Goal: Find specific page/section: Find specific page/section

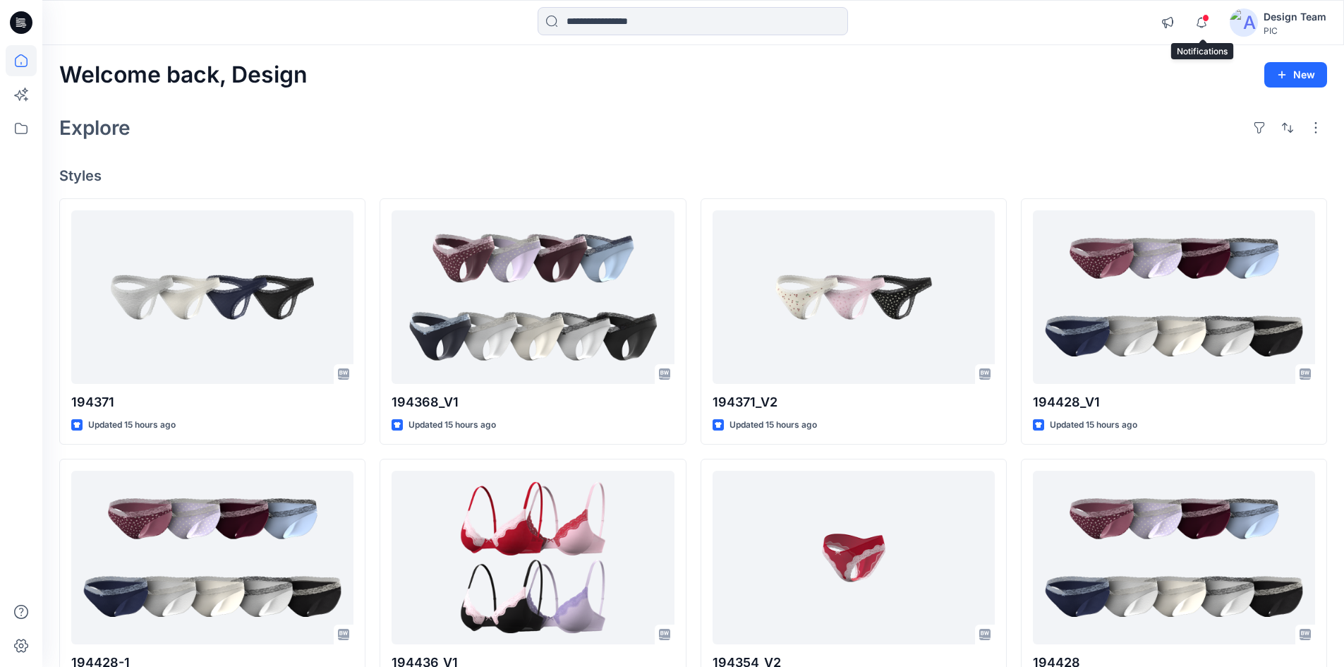
click at [1205, 20] on span at bounding box center [1205, 18] width 7 height 8
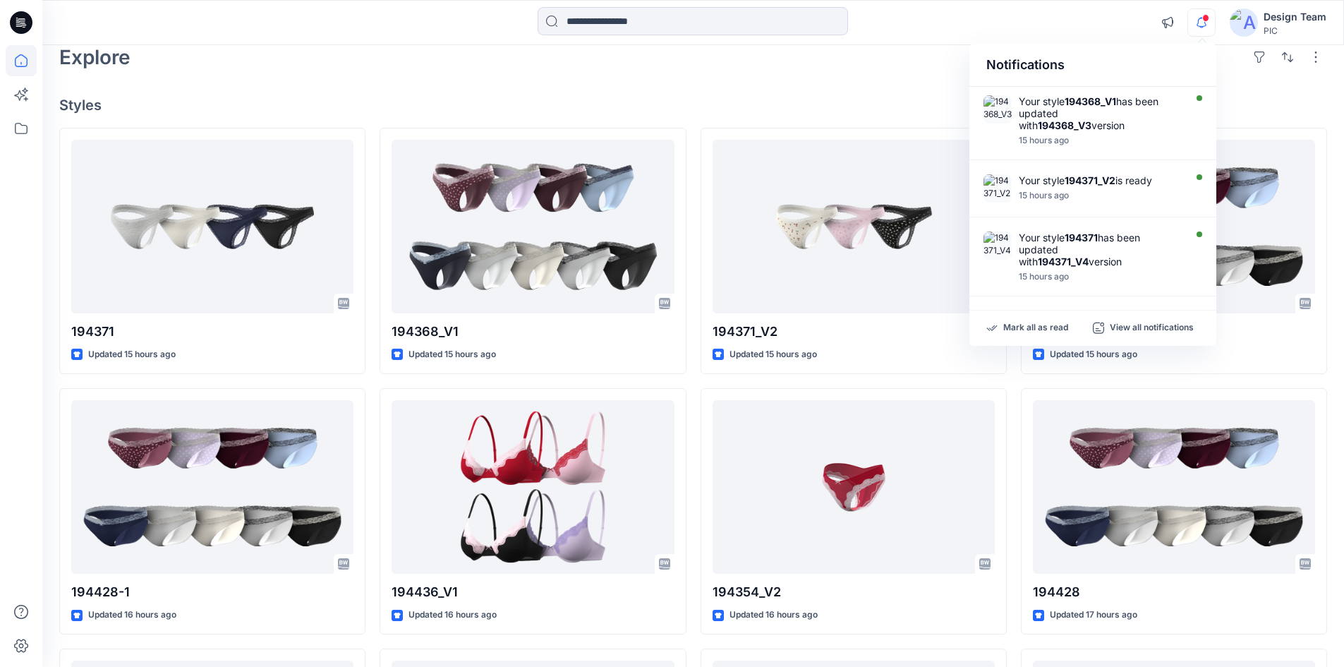
click at [430, 101] on h4 "Styles" at bounding box center [693, 105] width 1268 height 17
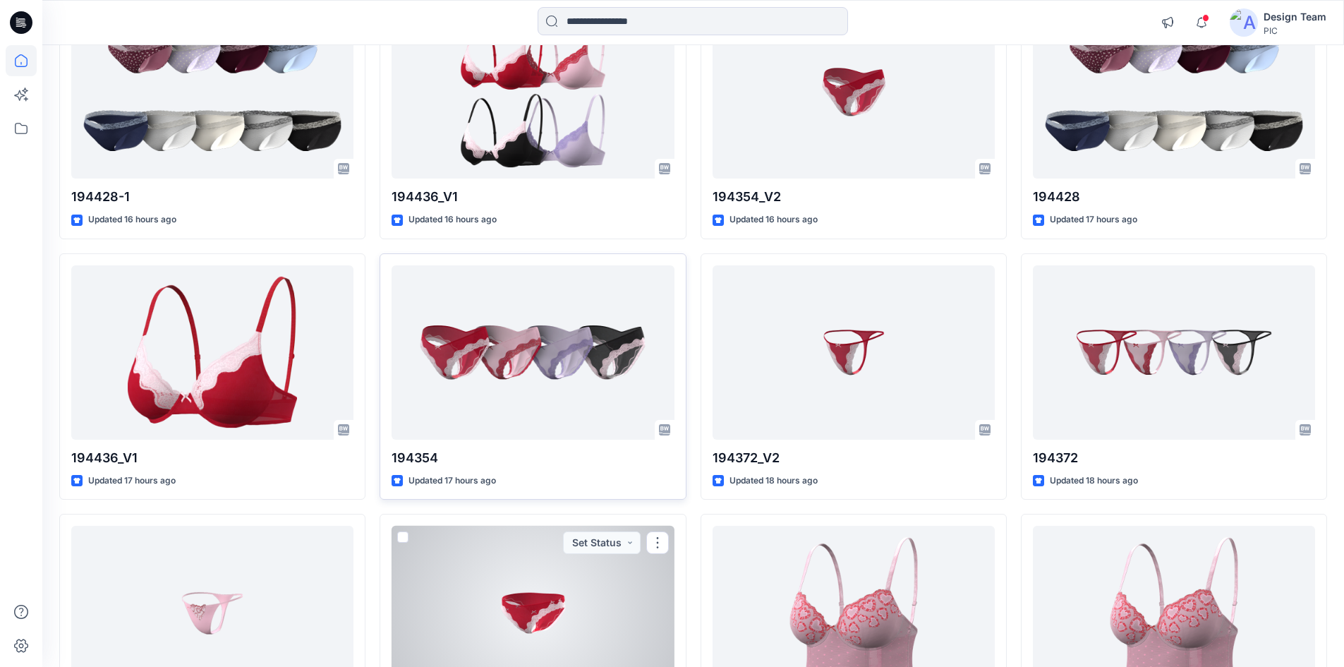
scroll to position [317, 0]
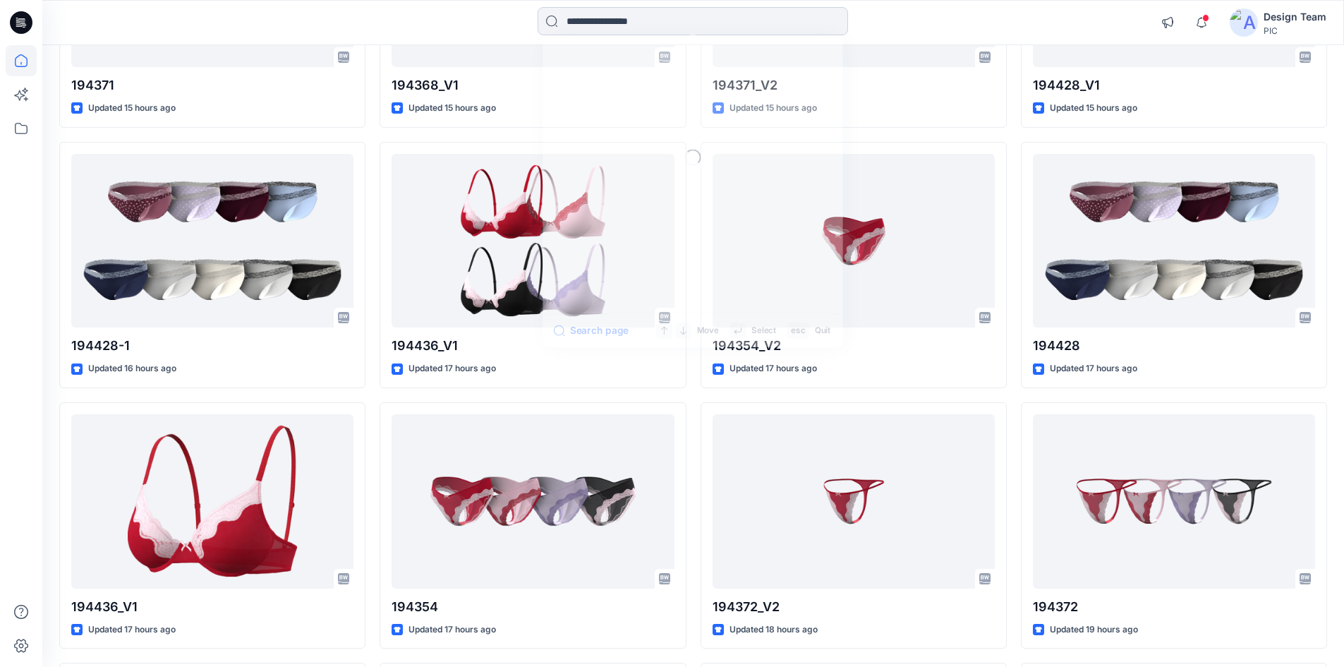
click at [679, 22] on input at bounding box center [693, 21] width 310 height 28
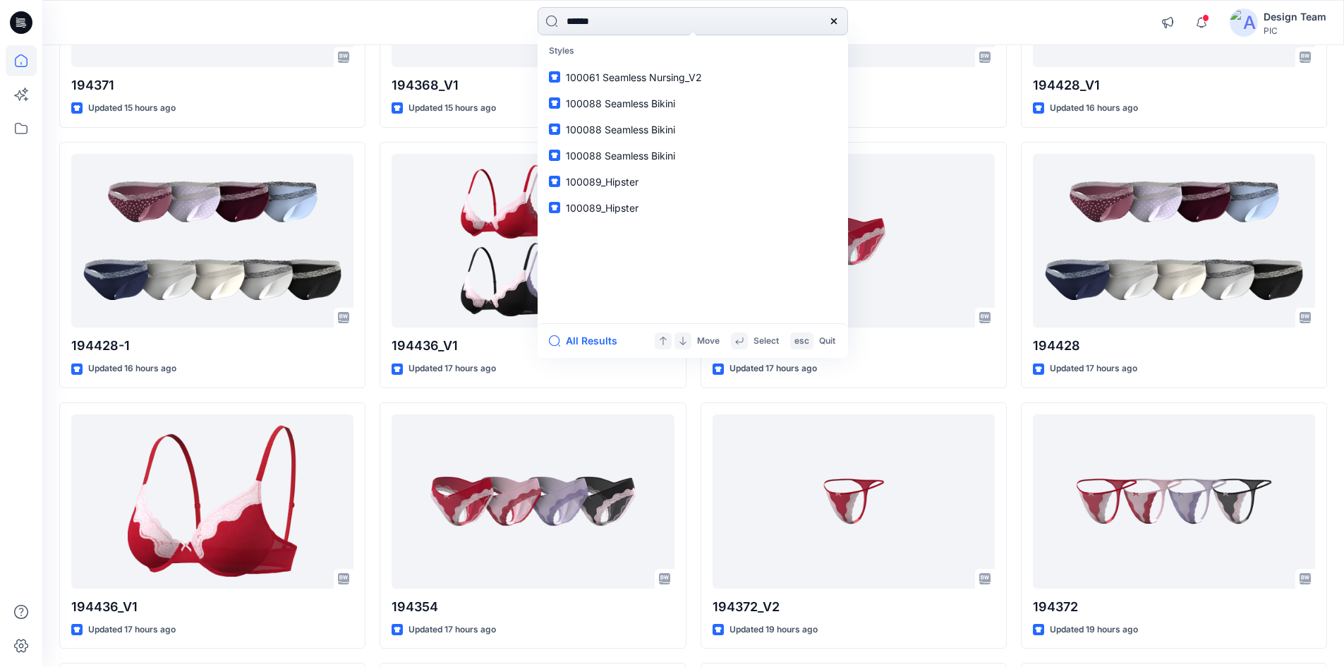
type input "******"
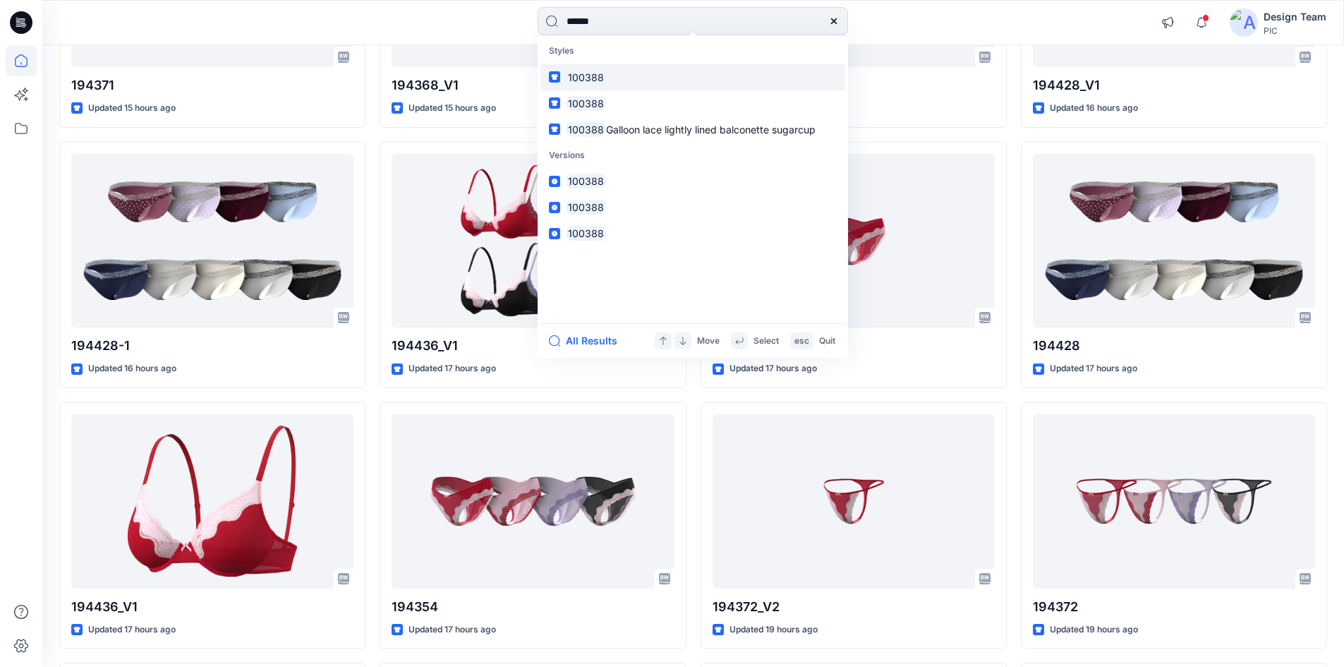
click at [616, 87] on link "100388" at bounding box center [693, 77] width 305 height 26
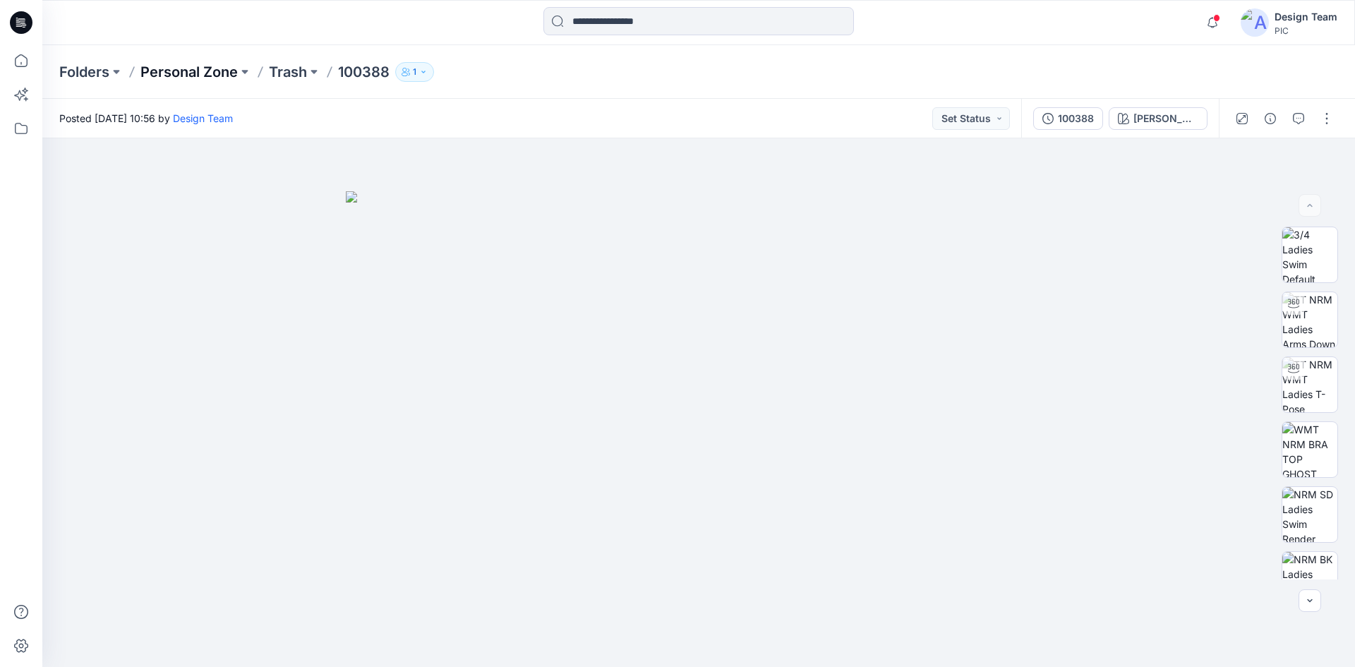
click at [193, 66] on p "Personal Zone" at bounding box center [188, 72] width 97 height 20
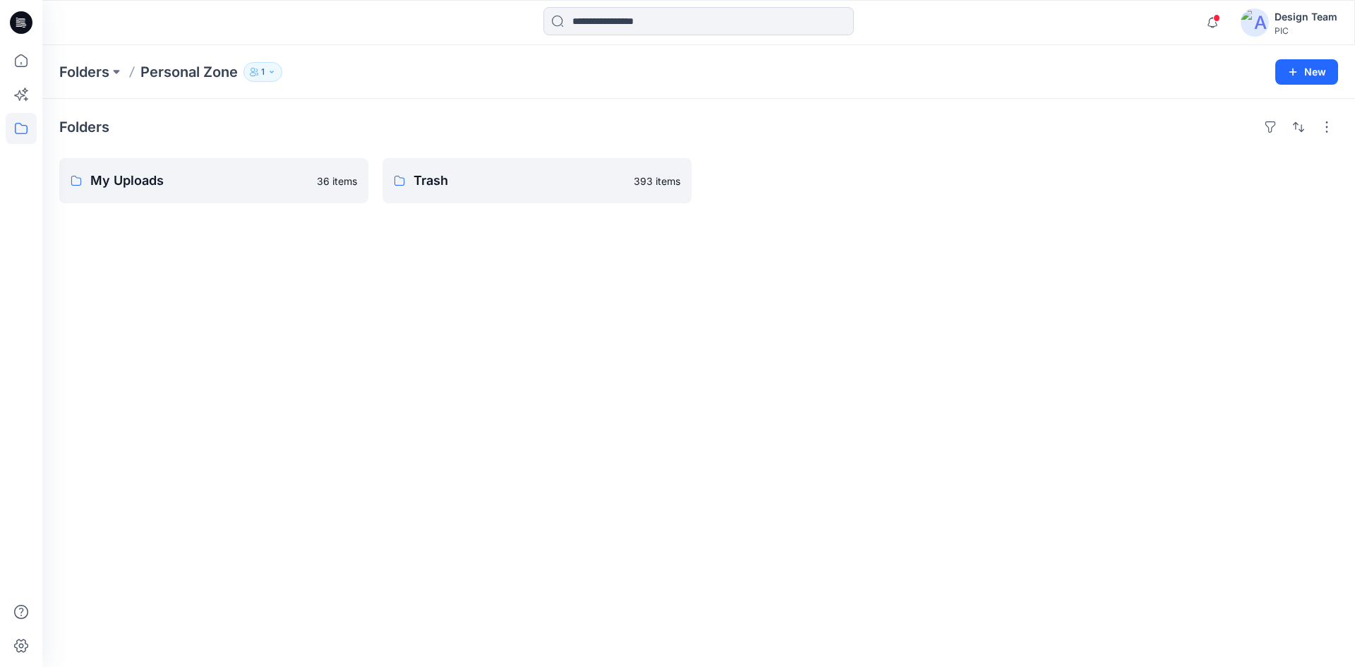
click at [21, 28] on icon at bounding box center [21, 22] width 23 height 23
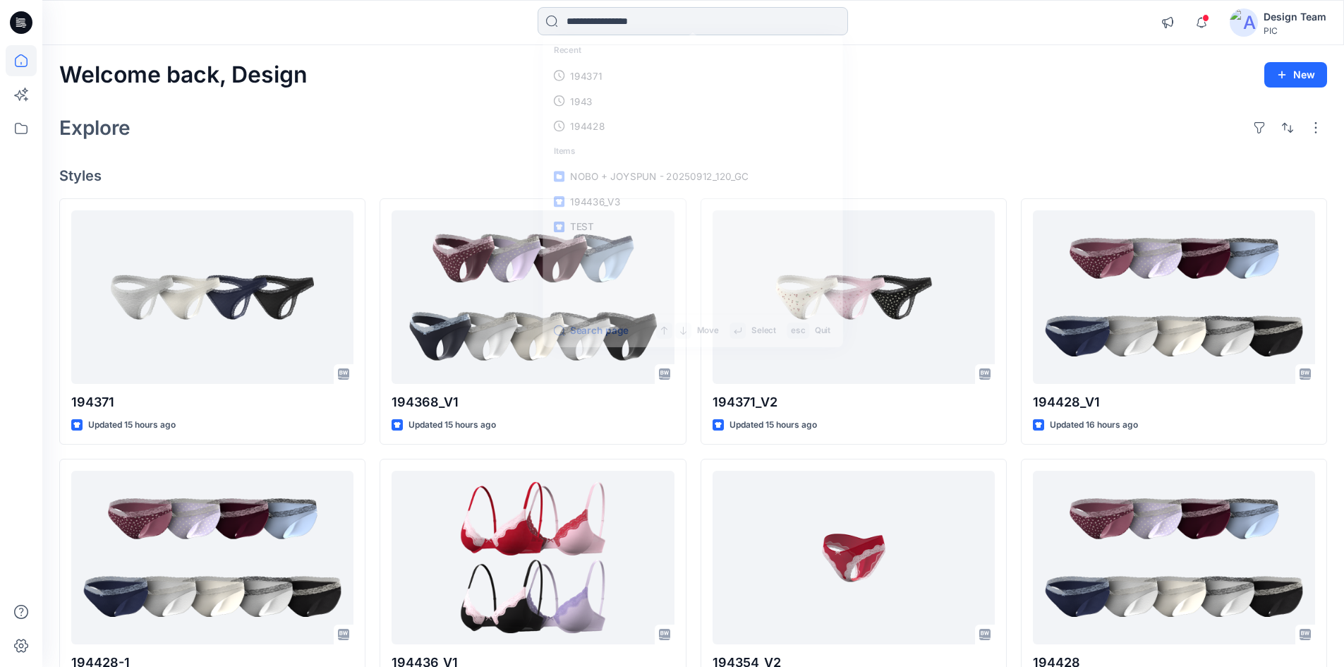
click at [672, 30] on input at bounding box center [693, 21] width 310 height 28
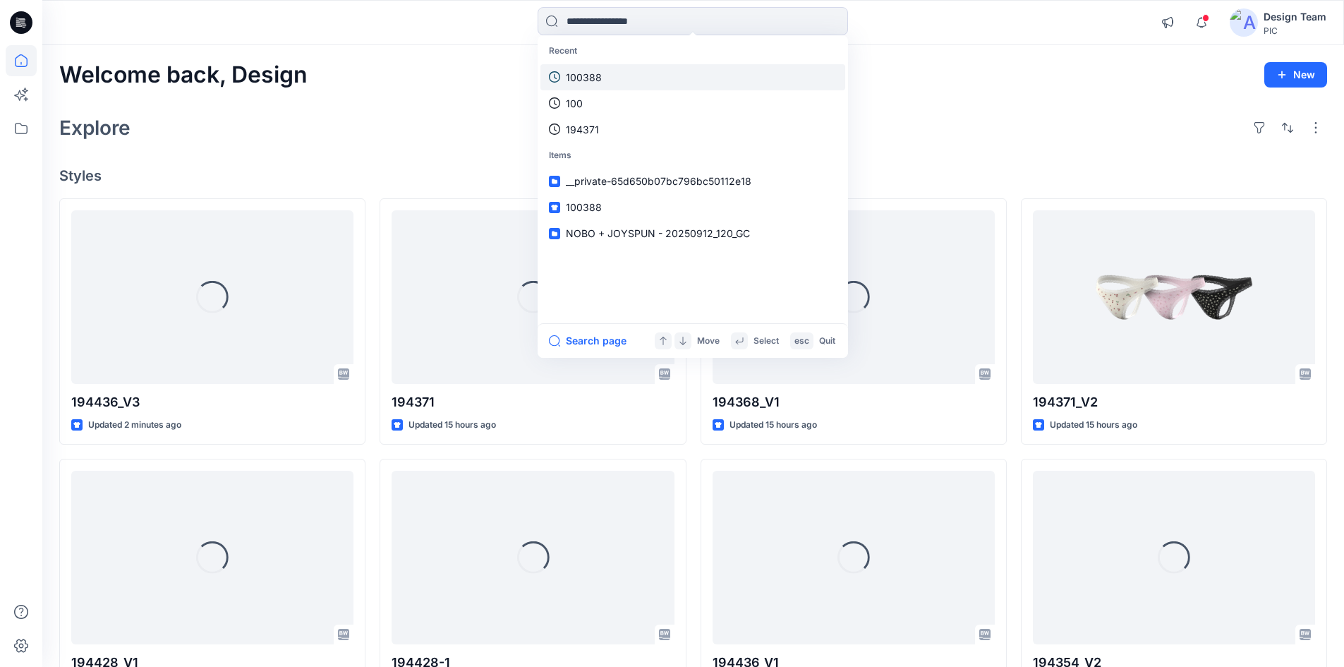
click at [625, 75] on link "100388" at bounding box center [693, 77] width 305 height 26
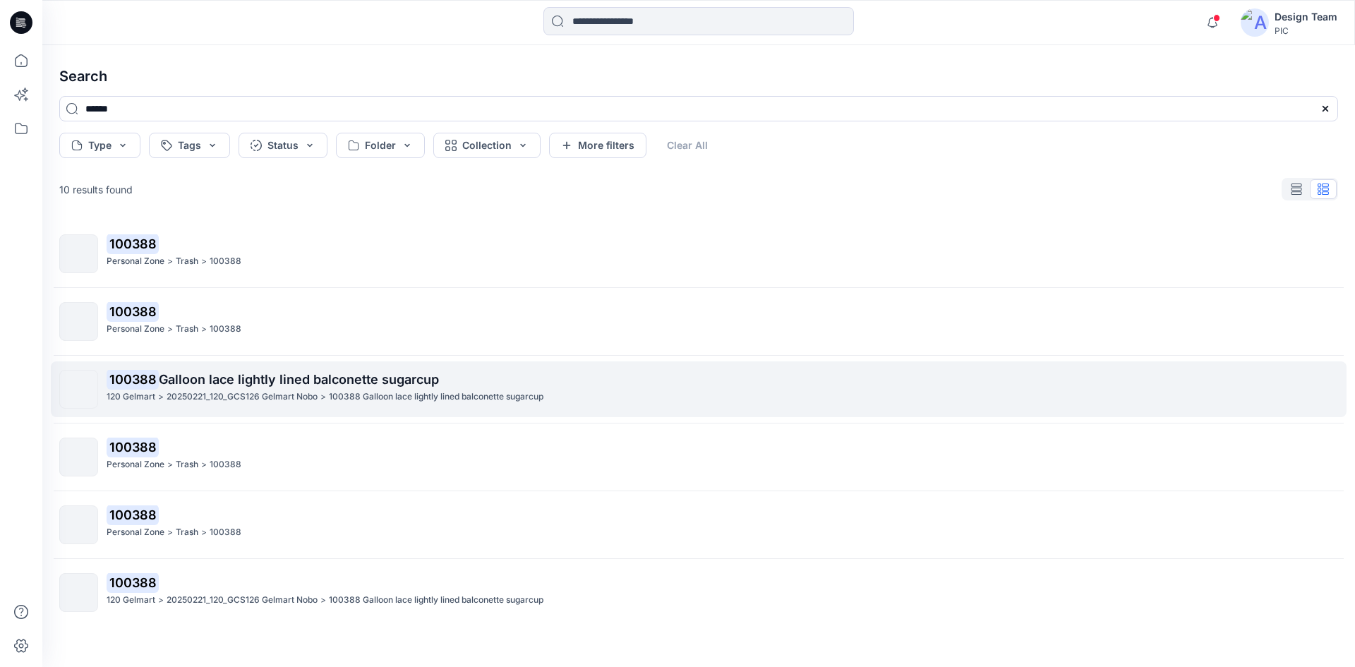
click at [268, 378] on span "Galloon lace lightly lined balconette sugarcup" at bounding box center [299, 379] width 280 height 15
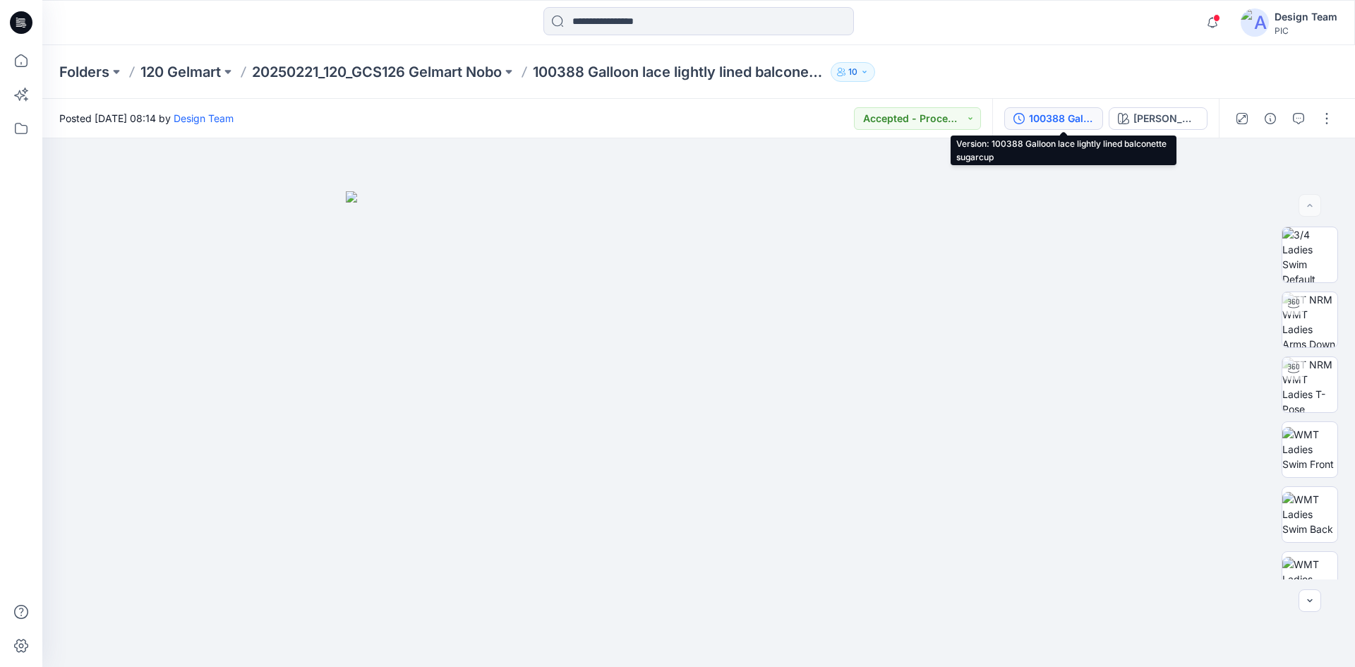
click at [1048, 119] on div "100388 Galloon lace lightly lined balconette sugarcup" at bounding box center [1061, 119] width 65 height 16
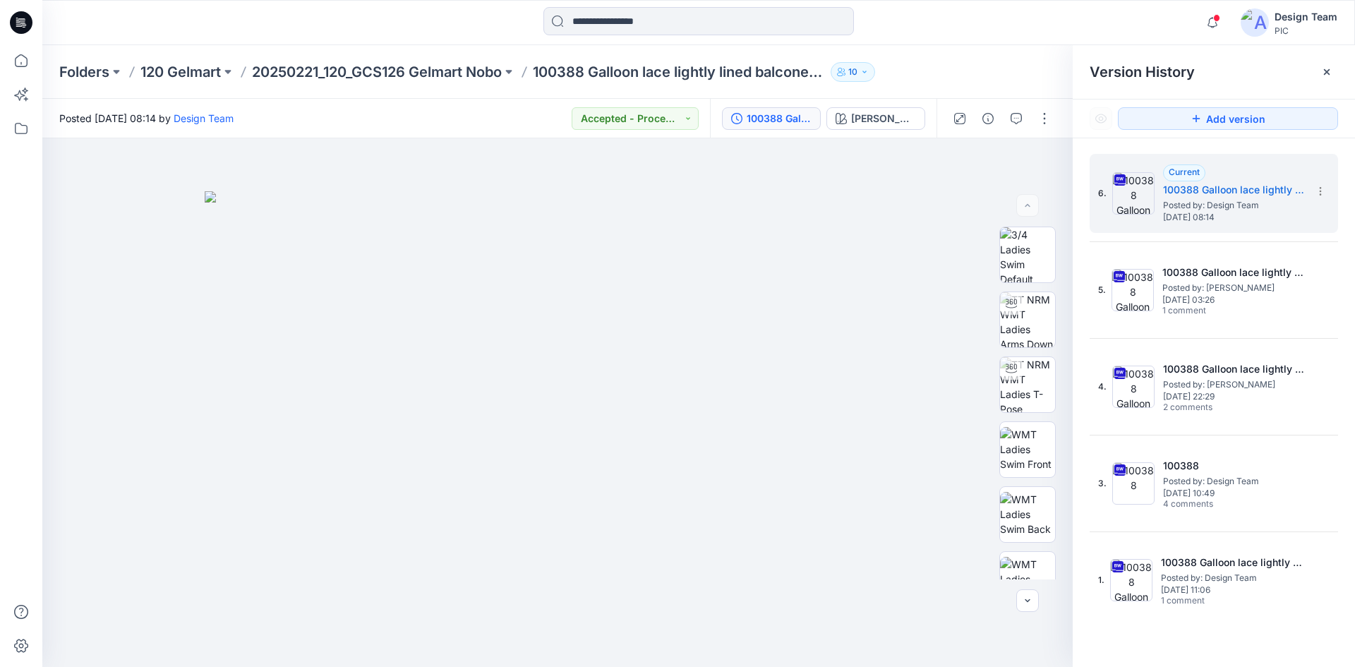
click at [1043, 20] on div "Notifications Your style 194368_V1 has been updated with 194368_V3 version 15 h…" at bounding box center [698, 22] width 1312 height 31
click at [1322, 193] on icon at bounding box center [1320, 191] width 11 height 11
click at [1285, 217] on span "Download Source BW File" at bounding box center [1249, 218] width 119 height 17
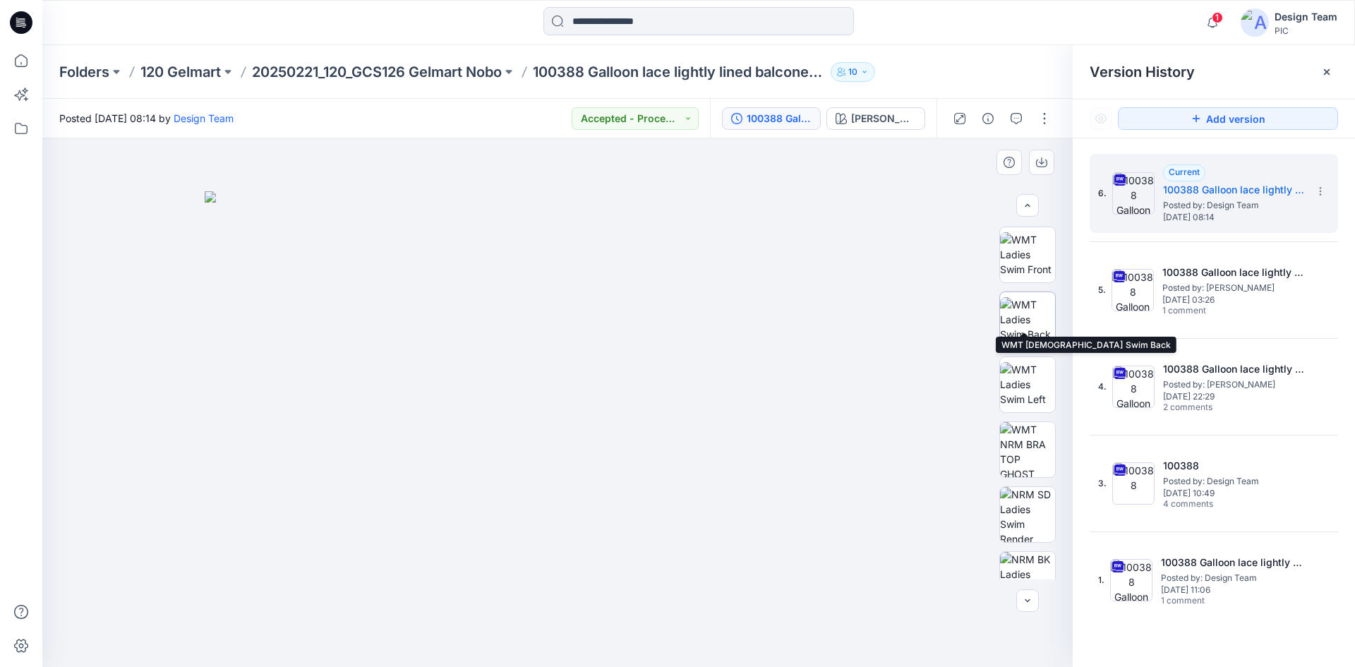
scroll to position [212, 0]
click at [1025, 301] on img at bounding box center [1027, 302] width 55 height 44
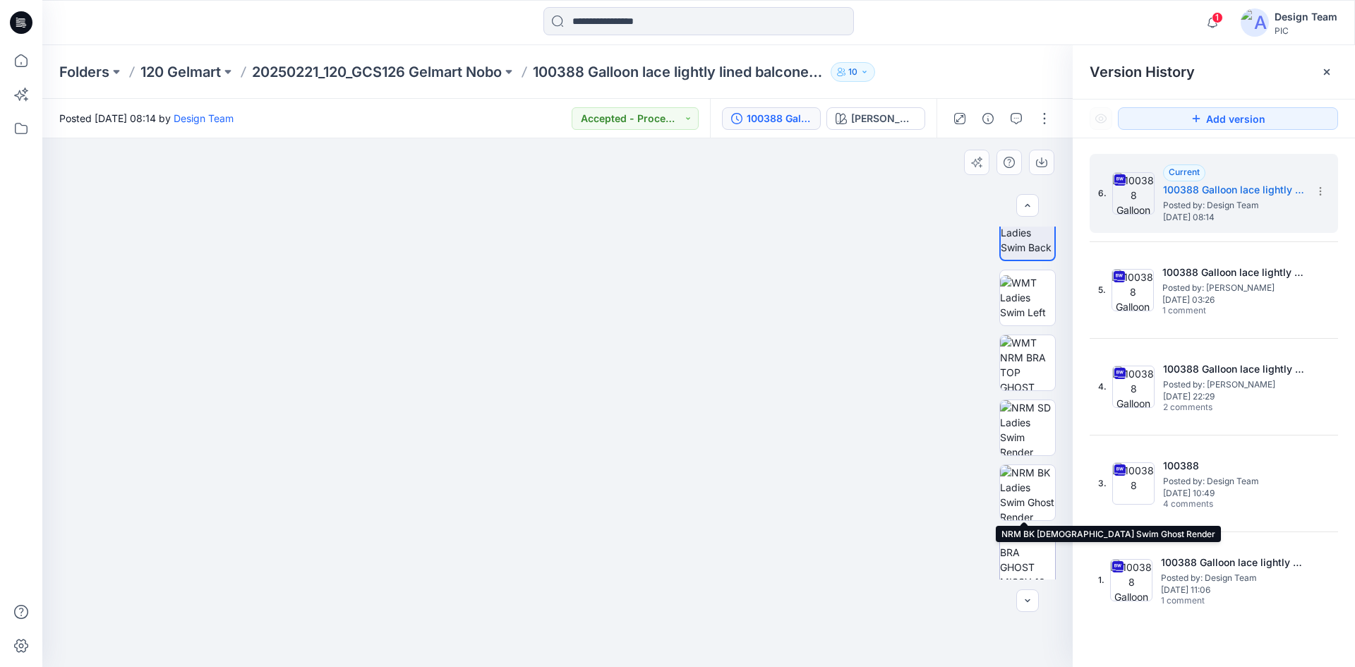
scroll to position [282, 0]
click at [1024, 493] on img at bounding box center [1027, 491] width 55 height 55
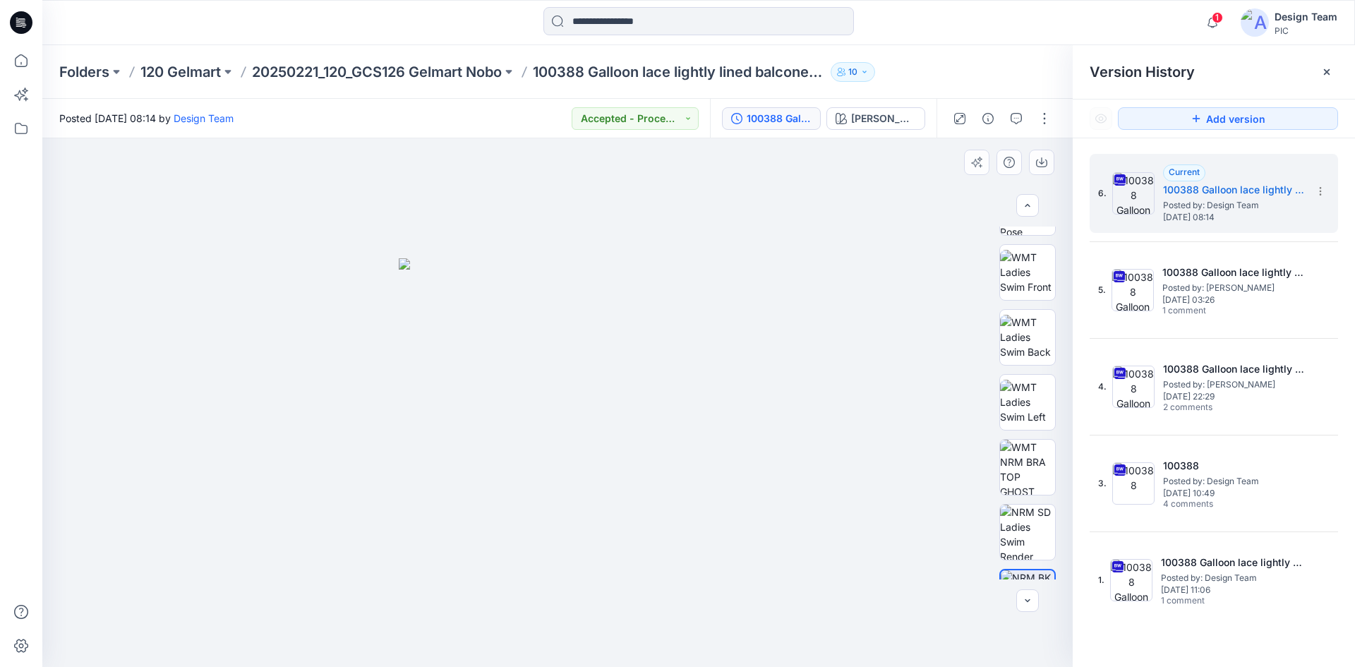
scroll to position [0, 0]
click at [1025, 272] on img at bounding box center [1027, 254] width 55 height 55
click at [339, 68] on p "20250221_120_GCS126 Gelmart Nobo" at bounding box center [377, 72] width 250 height 20
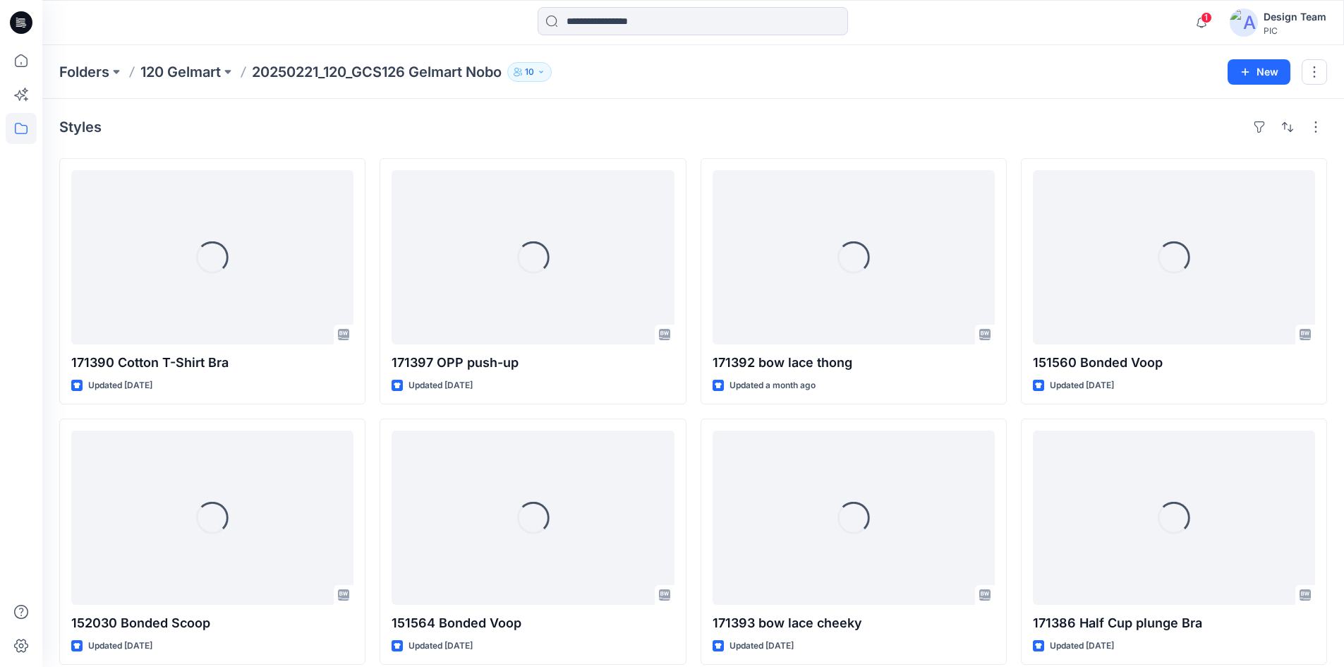
click at [18, 23] on icon at bounding box center [21, 22] width 23 height 23
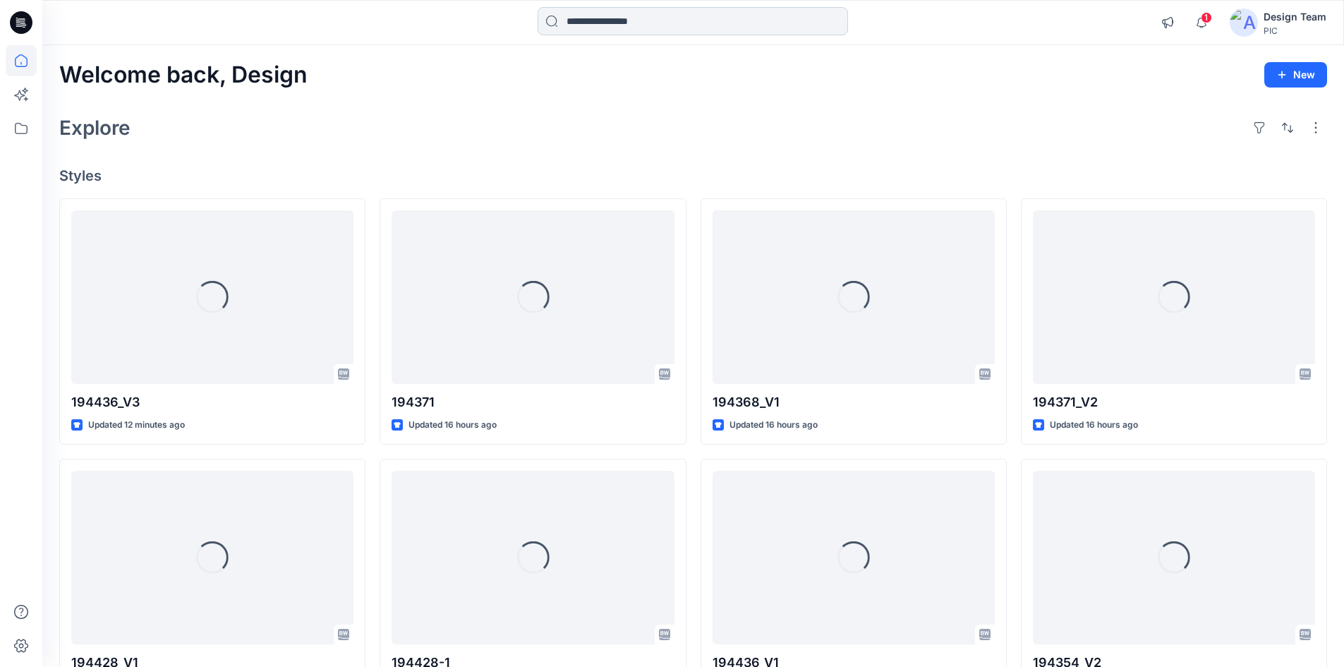
click at [682, 27] on input at bounding box center [693, 21] width 310 height 28
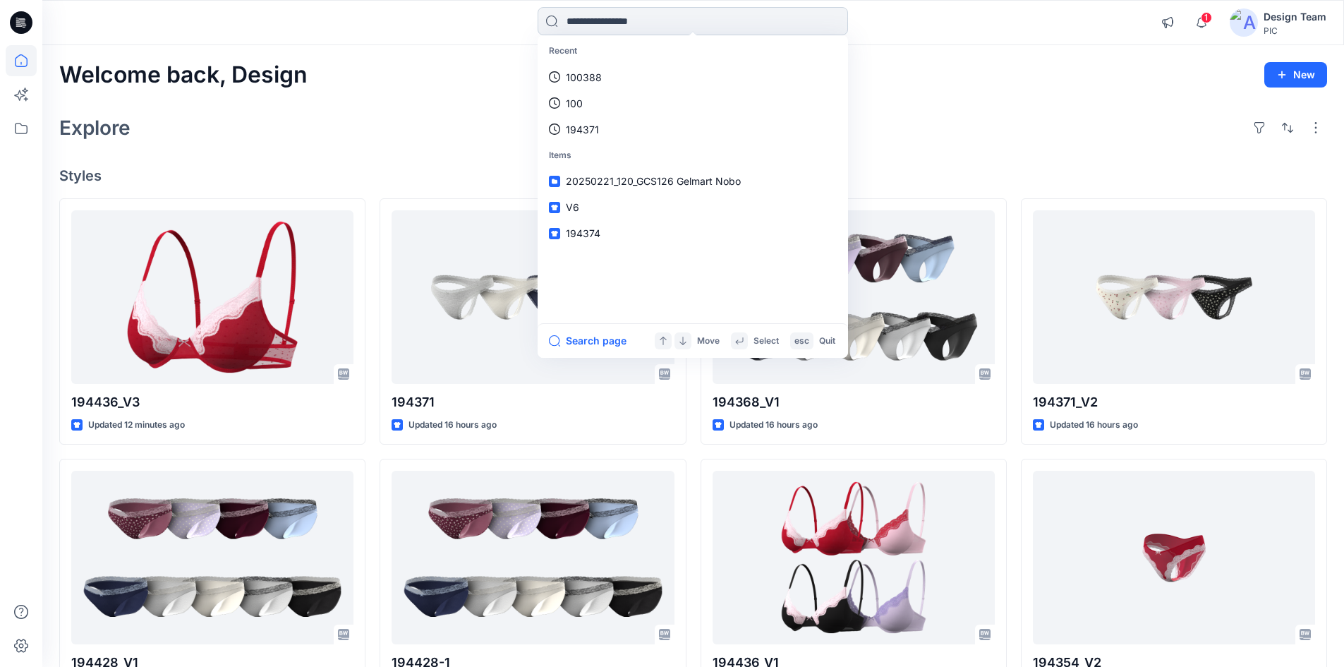
click at [633, 17] on input at bounding box center [693, 21] width 310 height 28
type input "******"
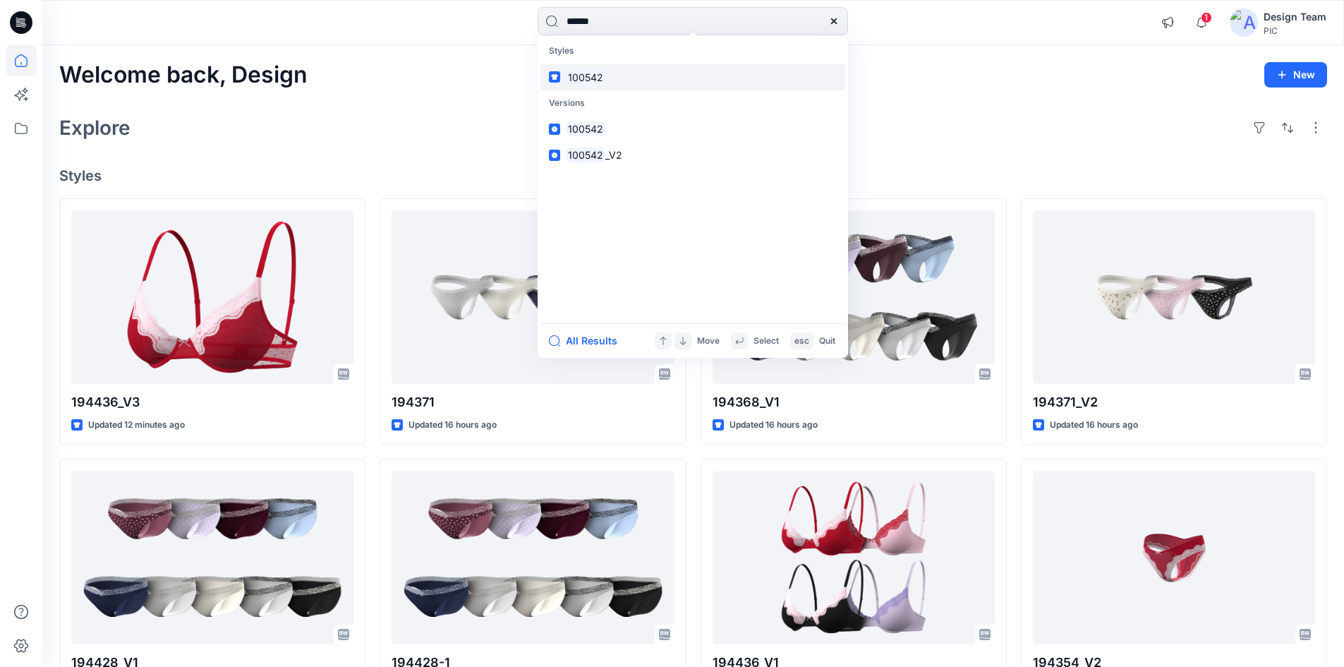
click at [607, 76] on link "100542" at bounding box center [693, 77] width 305 height 26
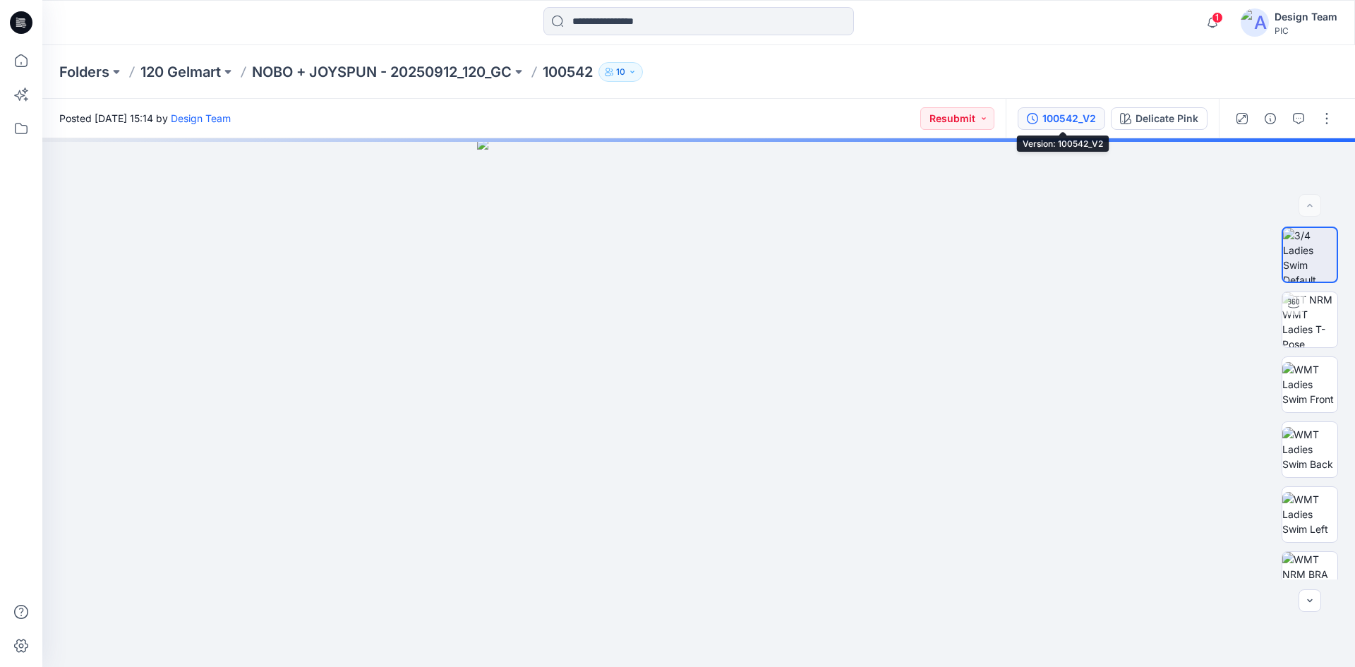
click at [1066, 119] on div "100542_V2" at bounding box center [1069, 119] width 54 height 16
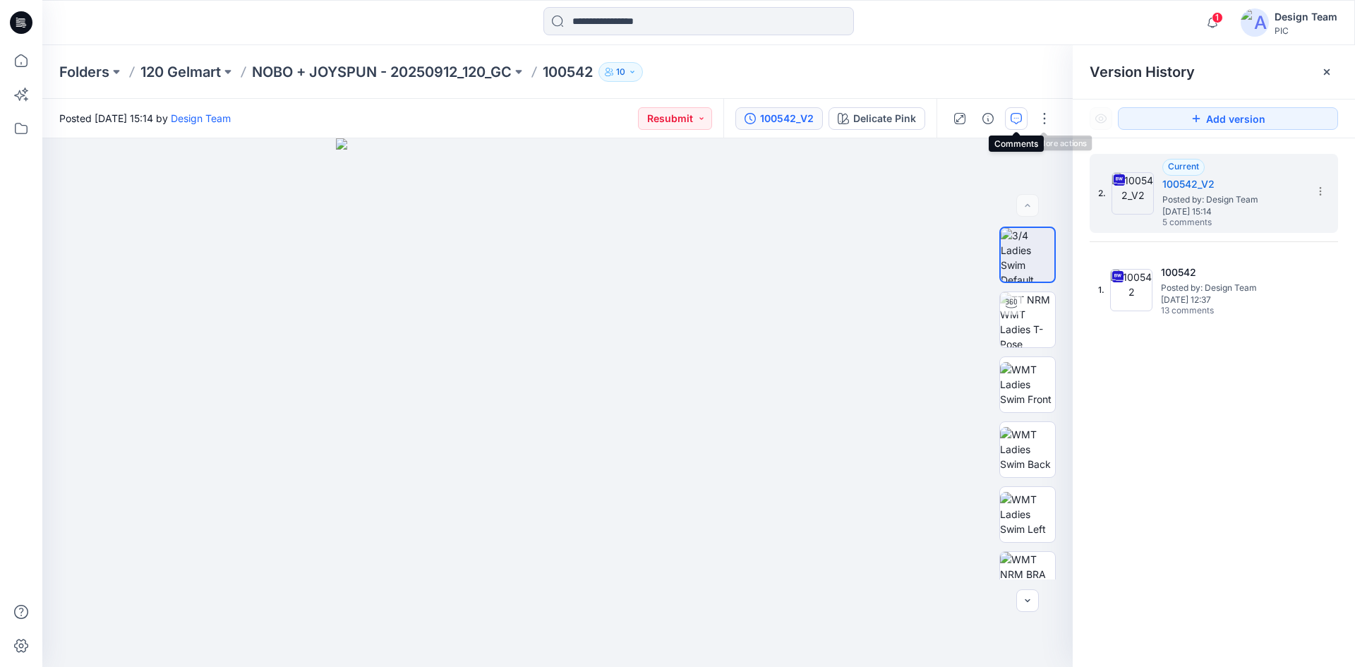
click at [1014, 118] on icon "button" at bounding box center [1016, 117] width 5 height 1
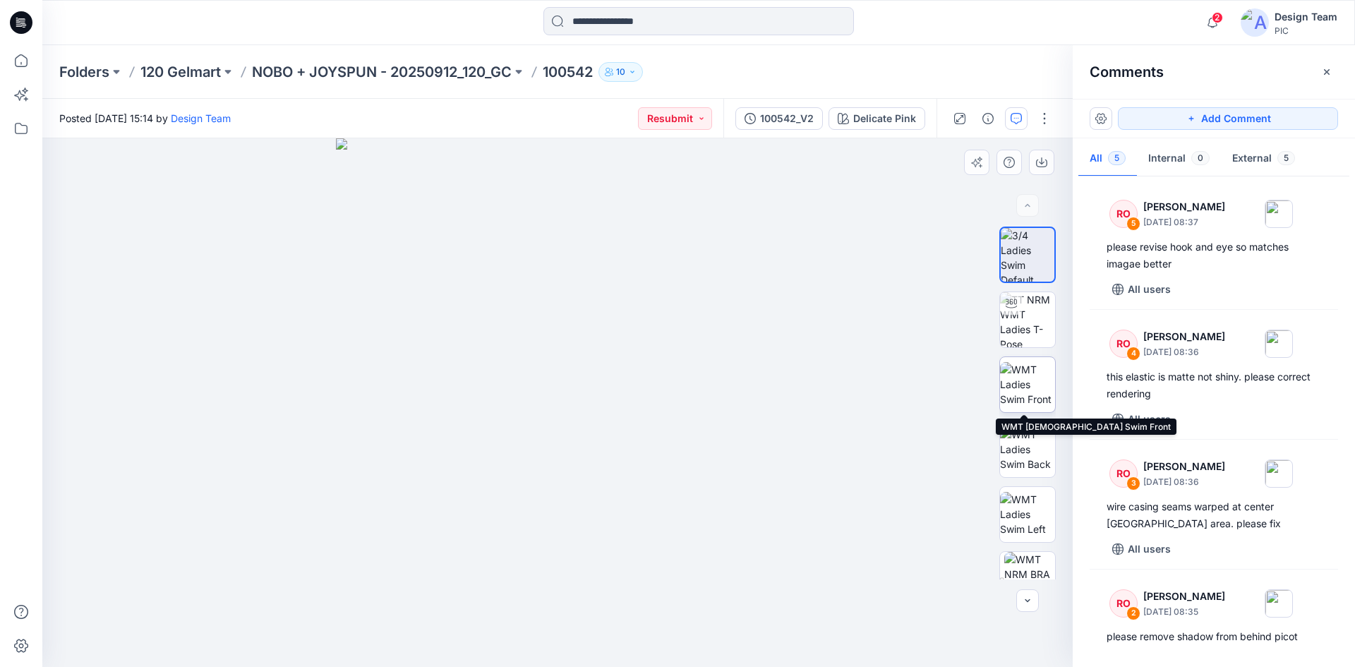
click at [1021, 399] on img at bounding box center [1027, 384] width 55 height 44
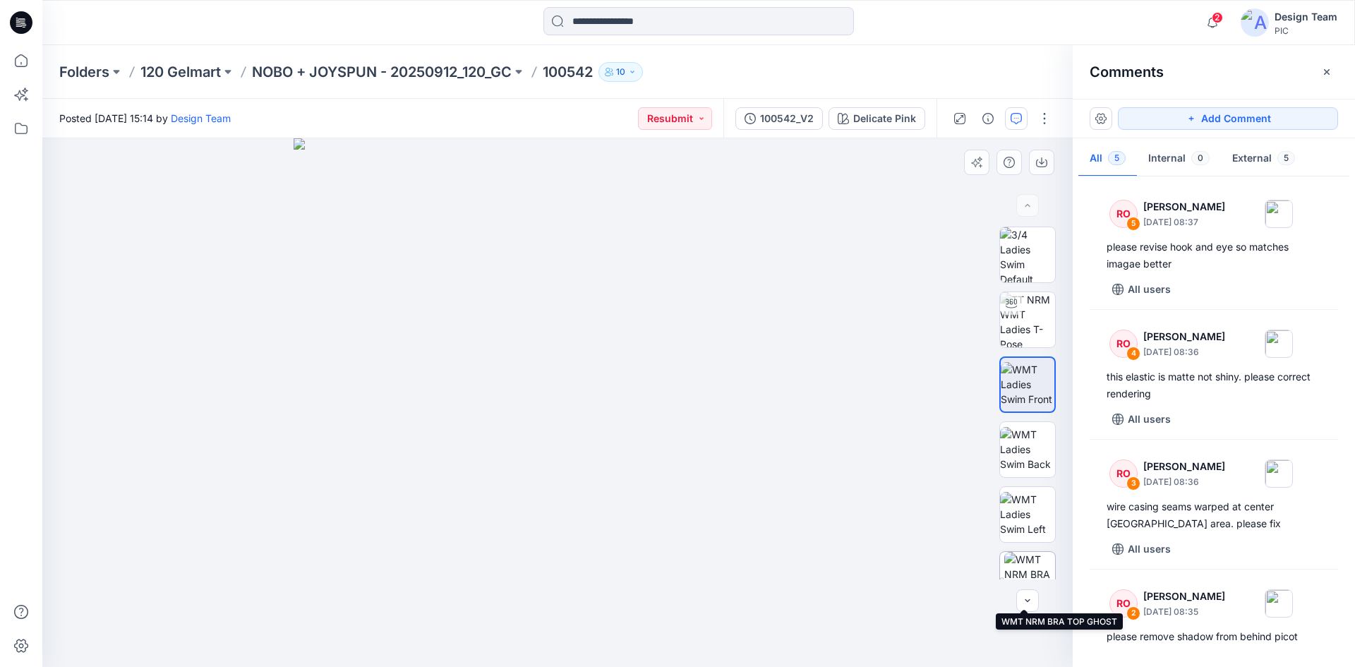
click at [1023, 563] on img at bounding box center [1029, 579] width 51 height 55
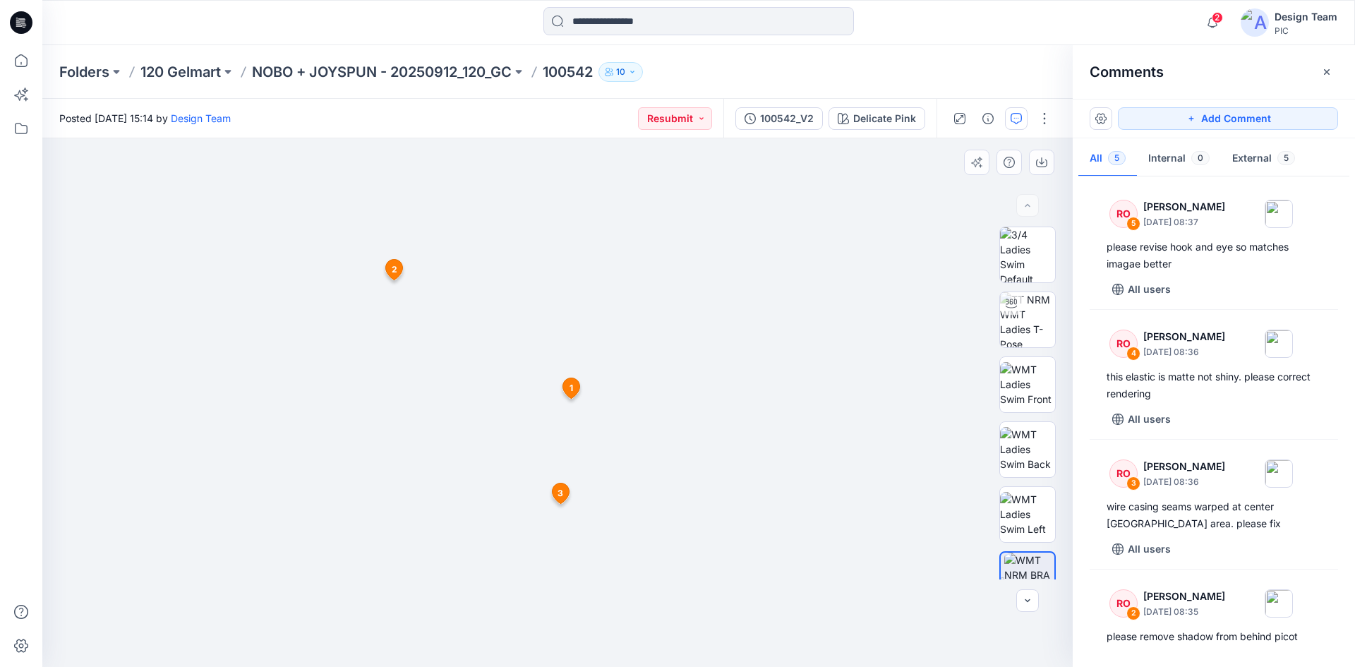
click at [560, 493] on span "3" at bounding box center [560, 493] width 6 height 13
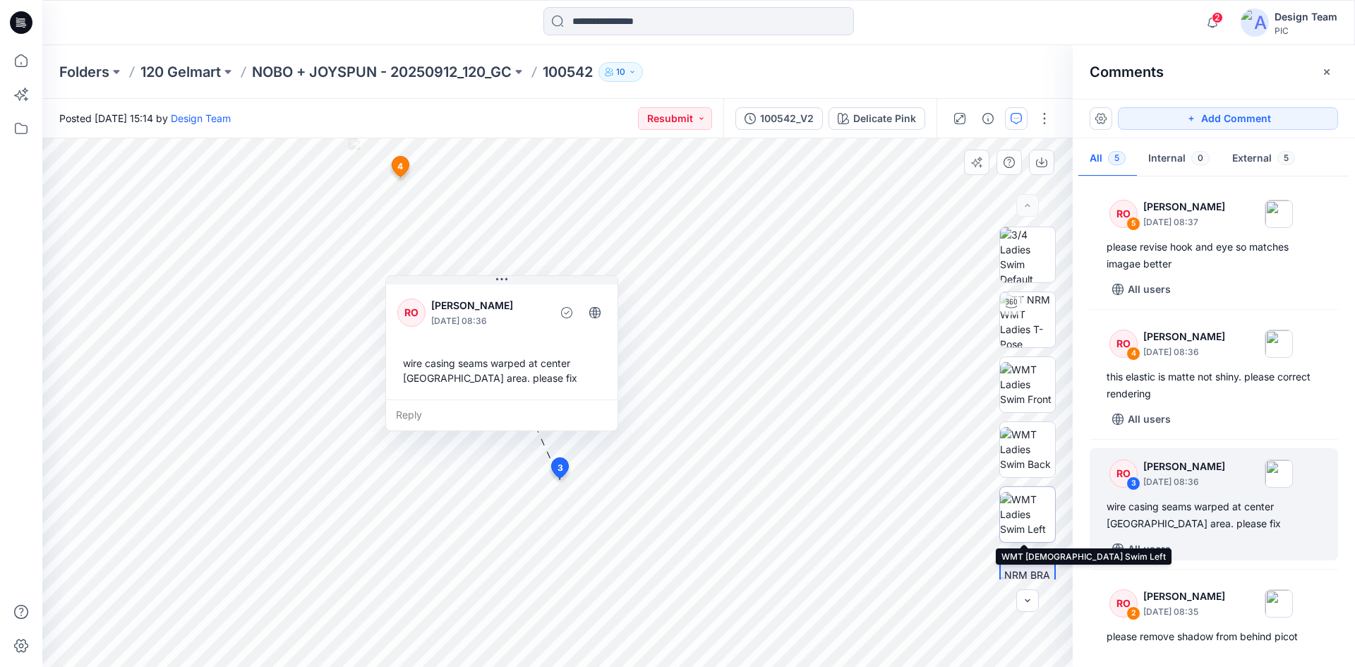
click at [1023, 522] on img at bounding box center [1027, 514] width 55 height 44
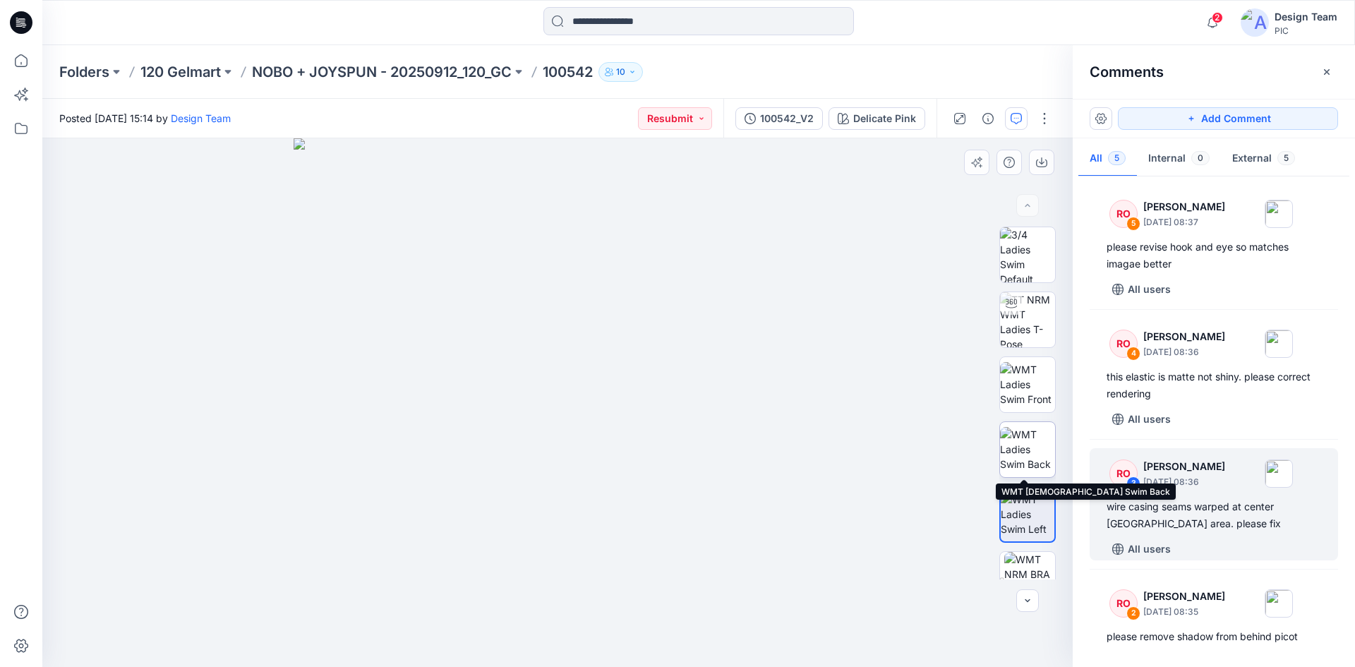
click at [1016, 461] on img at bounding box center [1027, 449] width 55 height 44
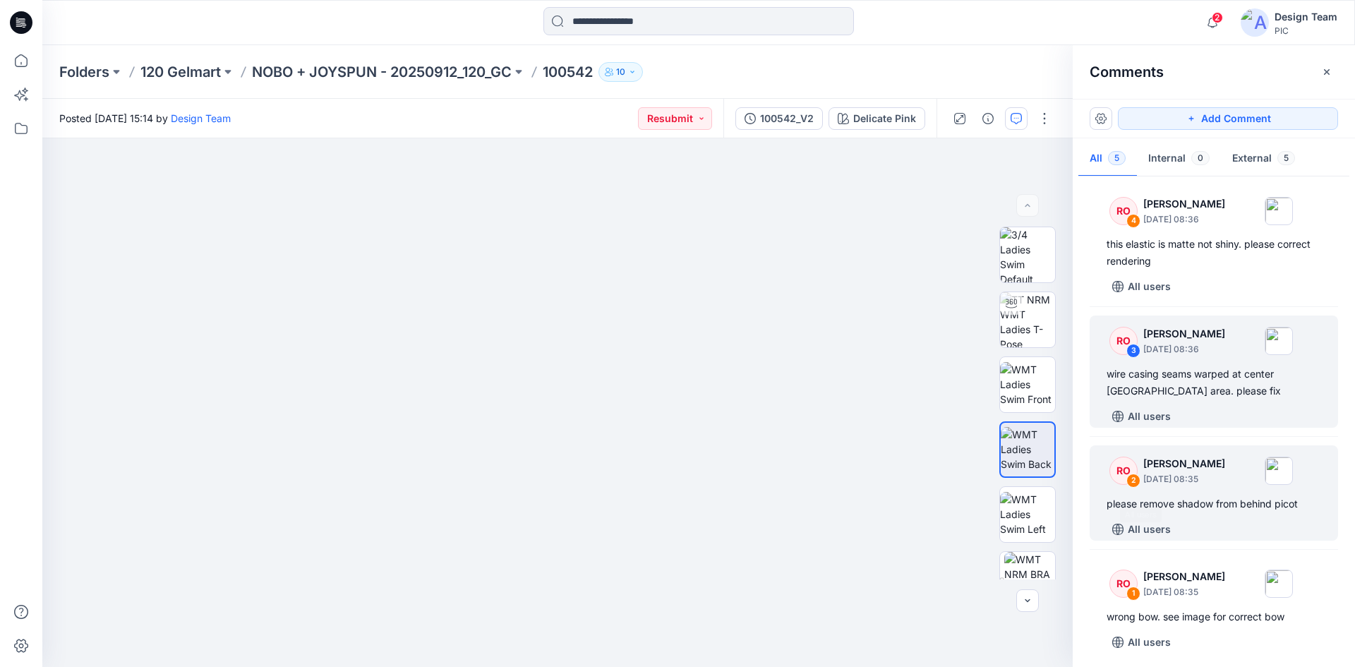
scroll to position [138, 0]
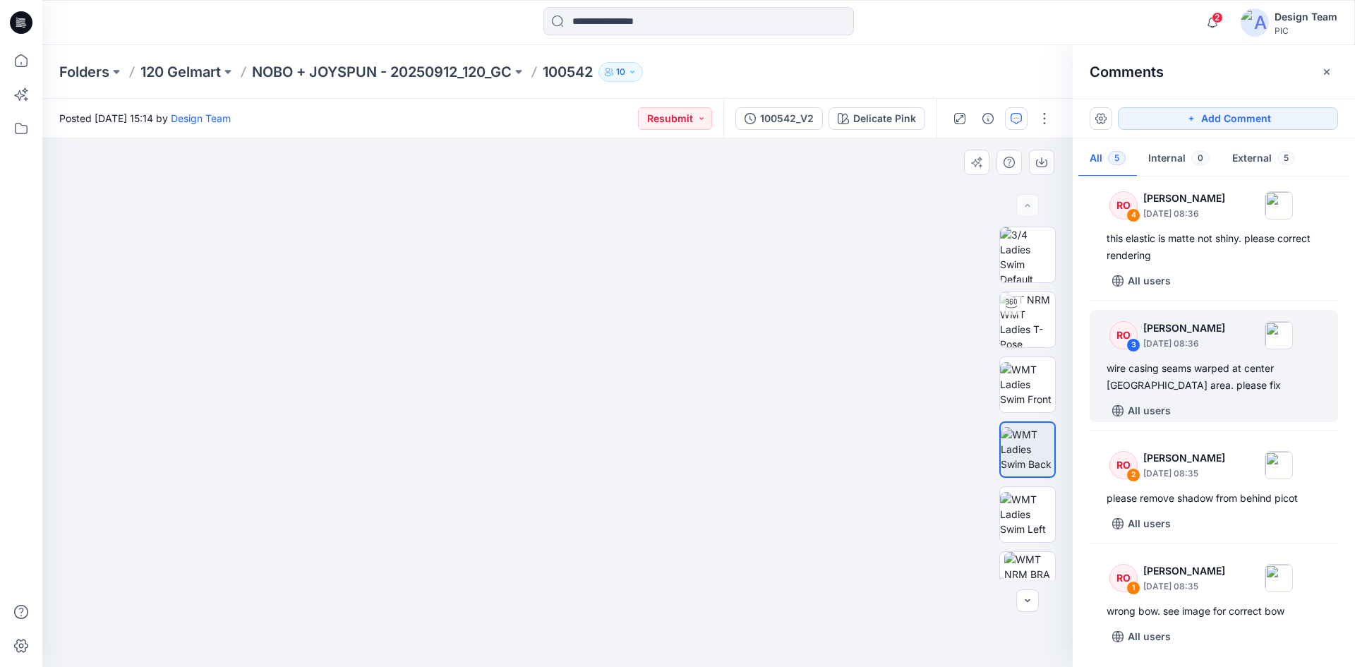
drag, startPoint x: 728, startPoint y: 495, endPoint x: 976, endPoint y: 494, distance: 247.7
click at [987, 495] on div "Delicate Pink Loading... Material Properties Loading... 6" at bounding box center [557, 402] width 1030 height 529
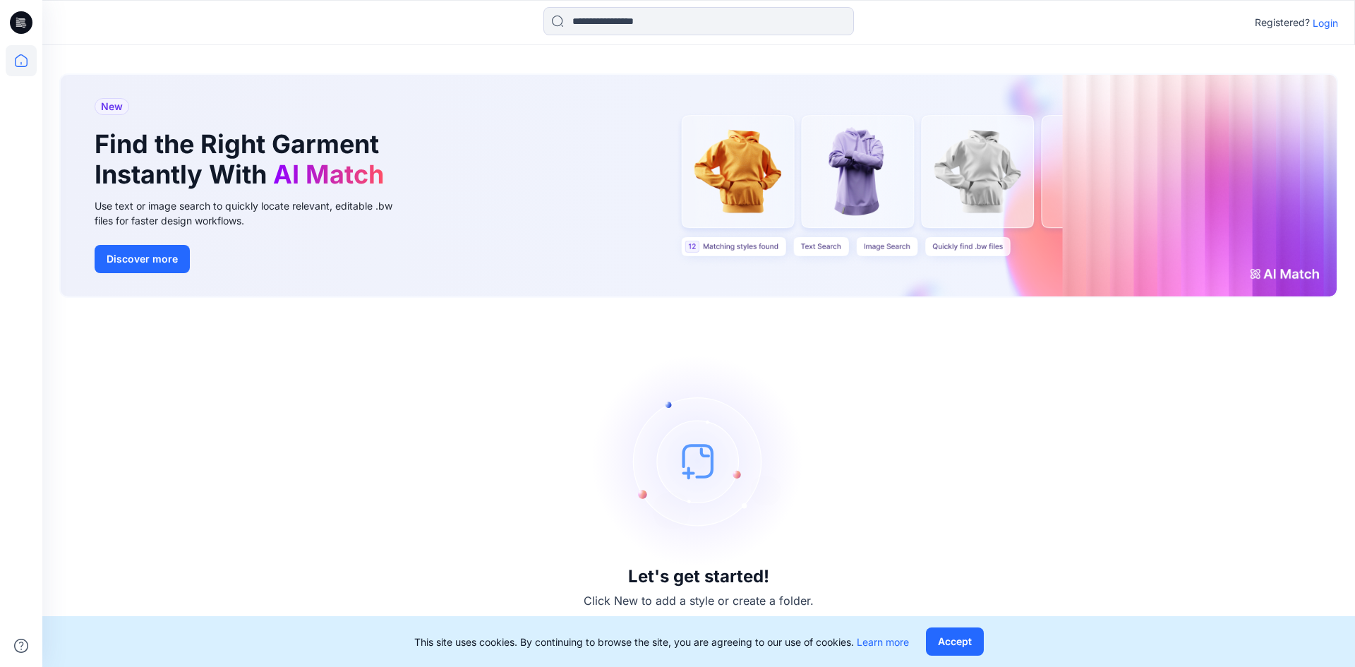
click at [1322, 24] on p "Login" at bounding box center [1324, 23] width 25 height 15
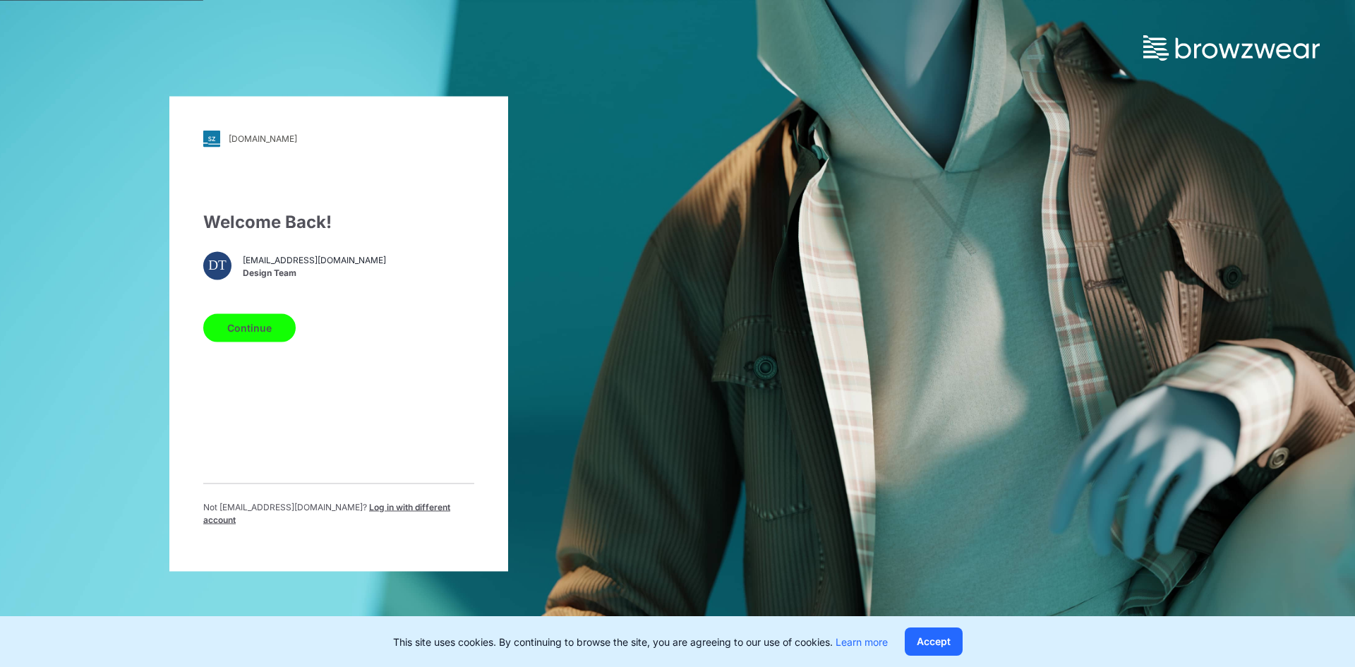
click at [227, 326] on button "Continue" at bounding box center [249, 327] width 92 height 28
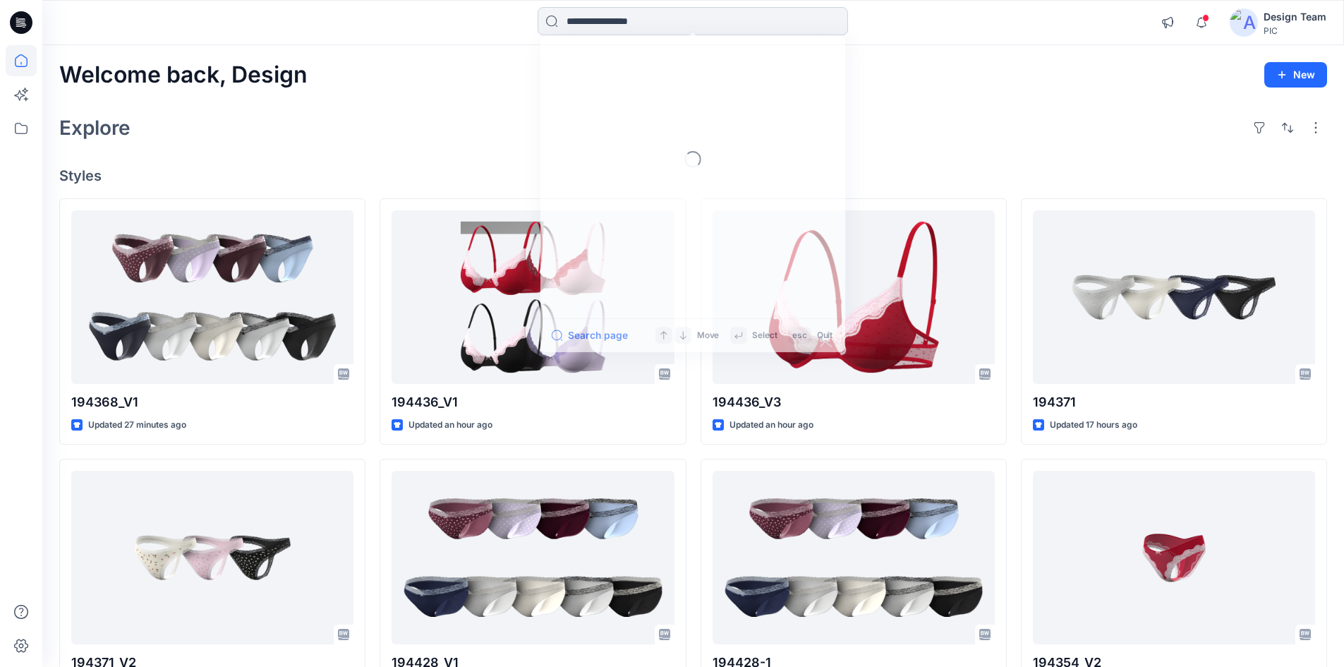
click at [586, 19] on input at bounding box center [693, 21] width 310 height 28
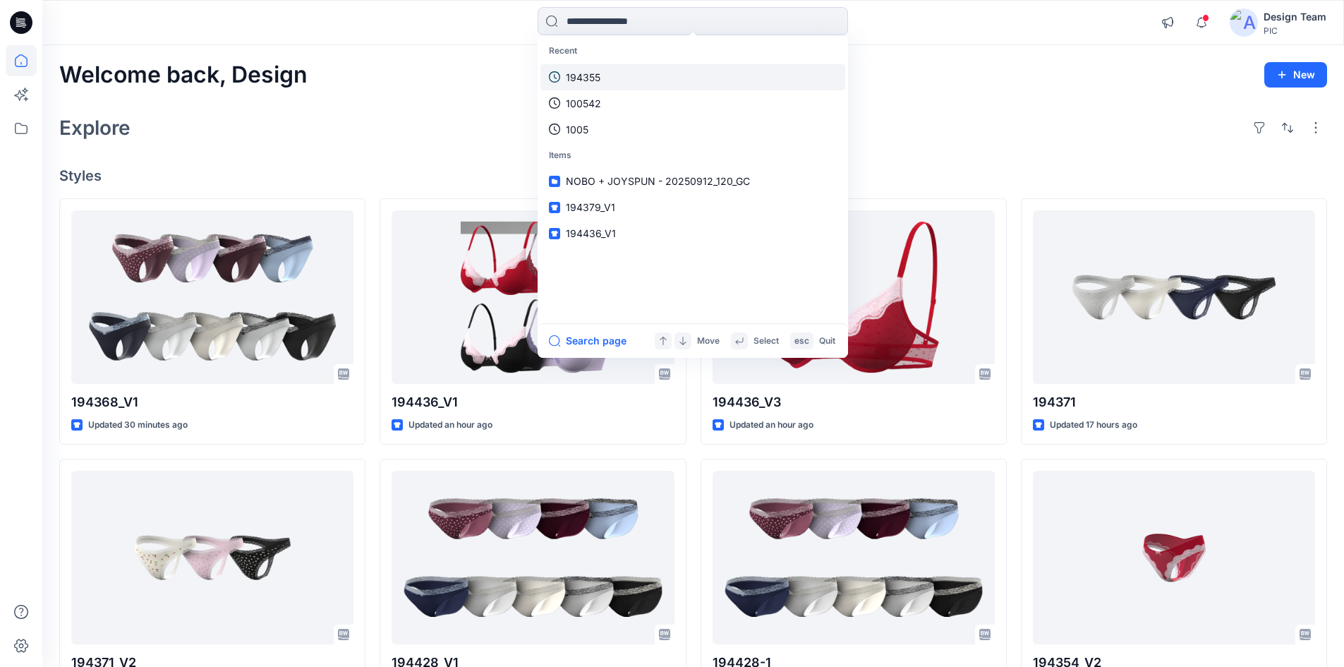
click at [597, 75] on p "194355" at bounding box center [583, 77] width 35 height 15
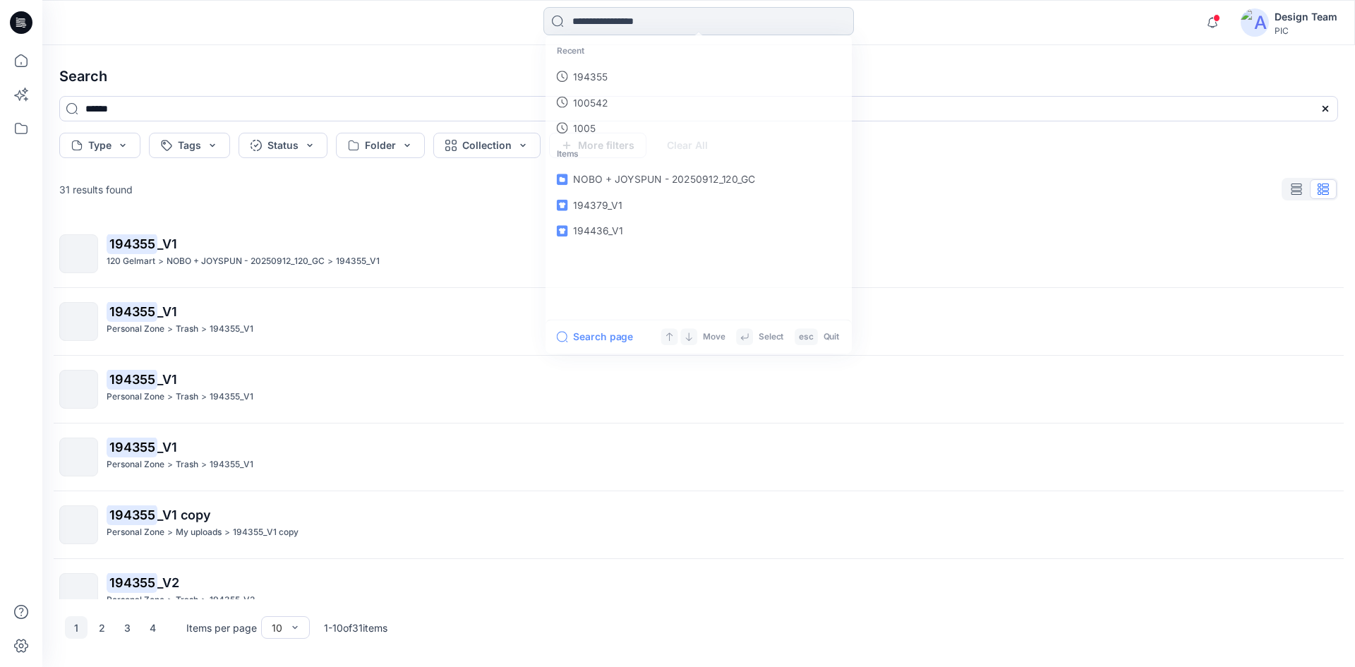
click at [619, 16] on input at bounding box center [698, 21] width 310 height 28
click at [602, 103] on p "100542" at bounding box center [589, 103] width 35 height 15
type input "******"
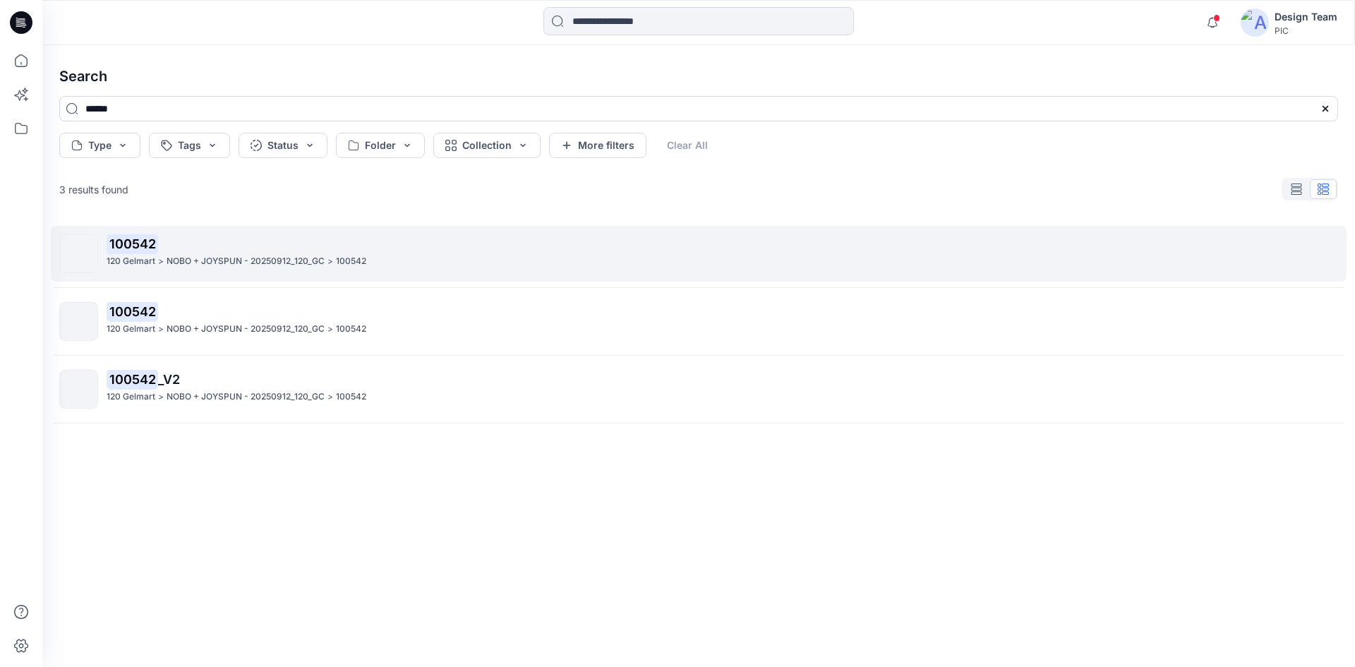
click at [129, 248] on mark "100542" at bounding box center [133, 244] width 52 height 20
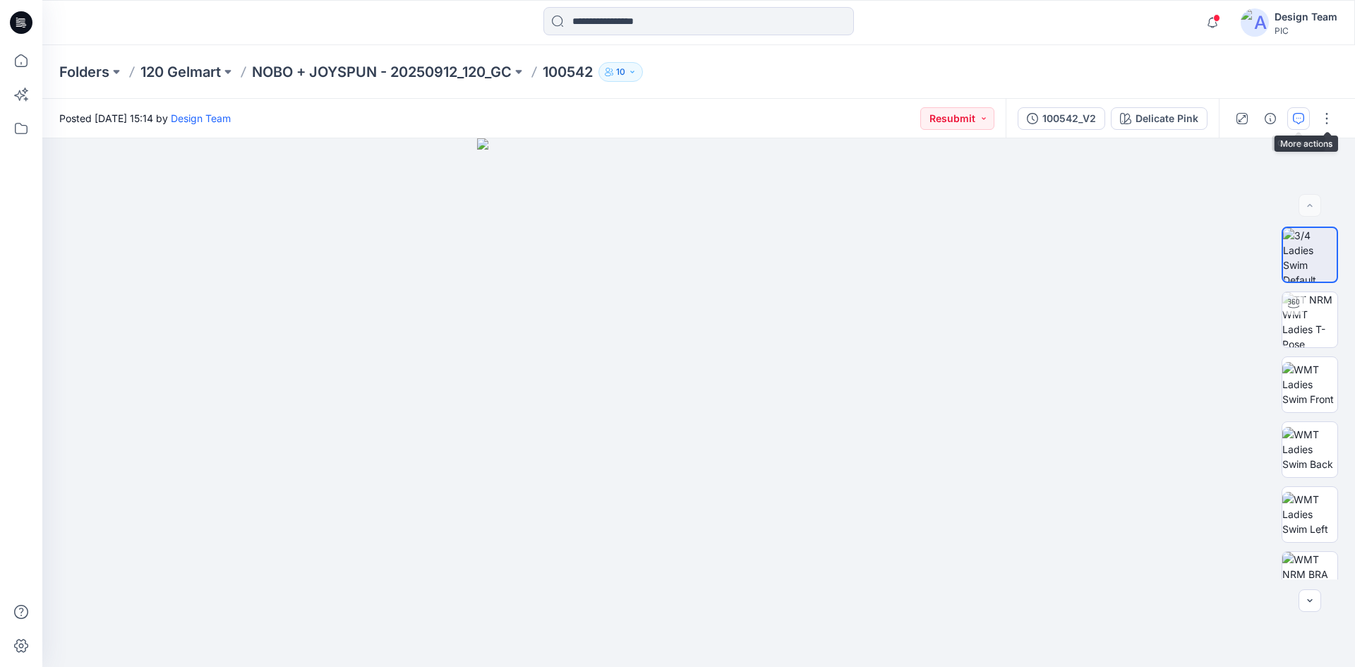
click at [1303, 119] on icon "button" at bounding box center [1298, 118] width 11 height 11
